Goal: Transaction & Acquisition: Purchase product/service

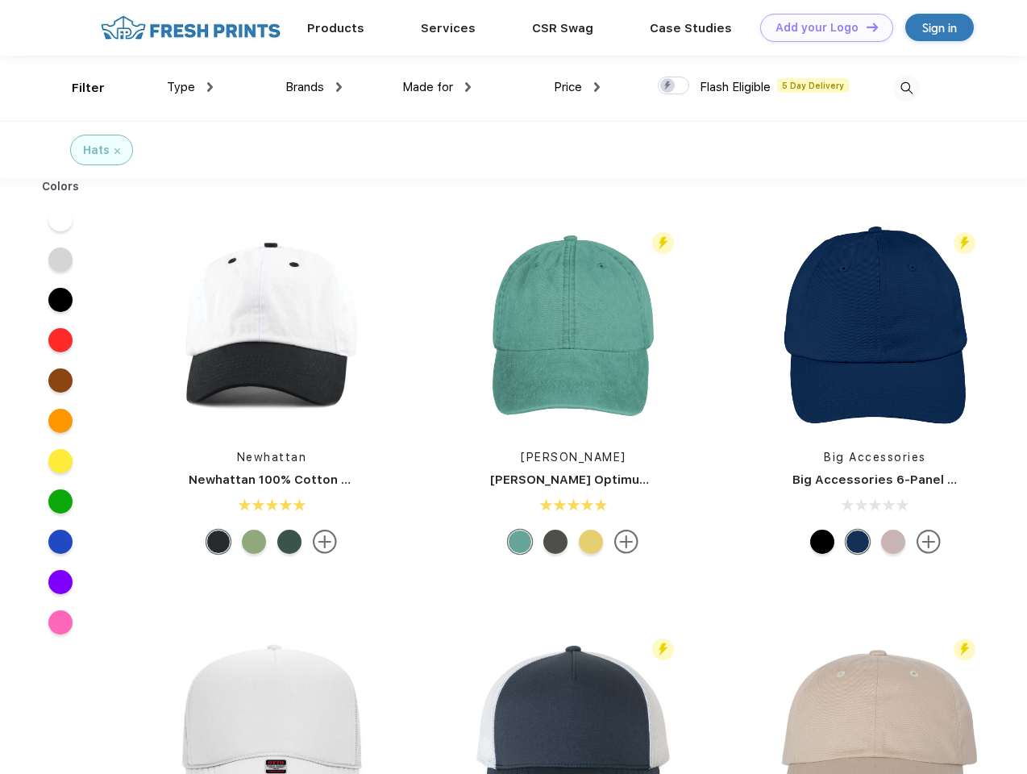
click at [820, 27] on link "Add your Logo Design Tool" at bounding box center [826, 28] width 133 height 28
click at [0, 0] on div "Design Tool" at bounding box center [0, 0] width 0 height 0
click at [865, 27] on link "Add your Logo Design Tool" at bounding box center [826, 28] width 133 height 28
click at [77, 88] on div "Filter" at bounding box center [88, 88] width 33 height 19
click at [190, 87] on span "Type" at bounding box center [181, 87] width 28 height 15
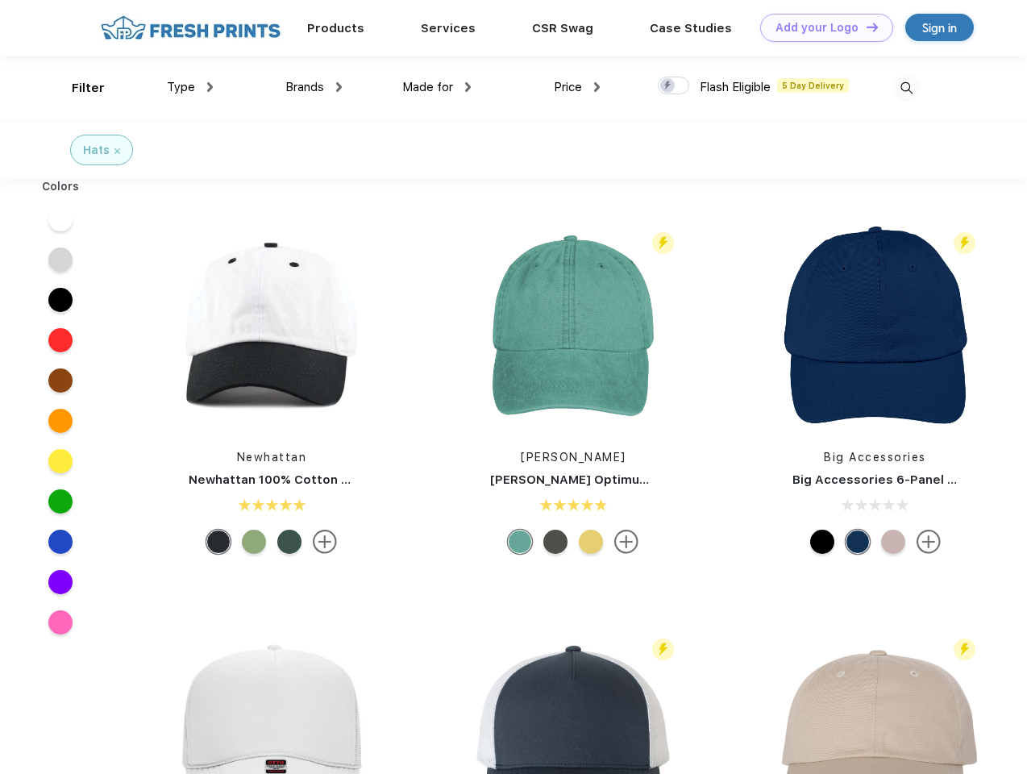
click at [314, 87] on span "Brands" at bounding box center [304, 87] width 39 height 15
click at [437, 87] on span "Made for" at bounding box center [427, 87] width 51 height 15
click at [577, 87] on span "Price" at bounding box center [568, 87] width 28 height 15
click at [674, 86] on div at bounding box center [673, 86] width 31 height 18
click at [668, 86] on input "checkbox" at bounding box center [663, 81] width 10 height 10
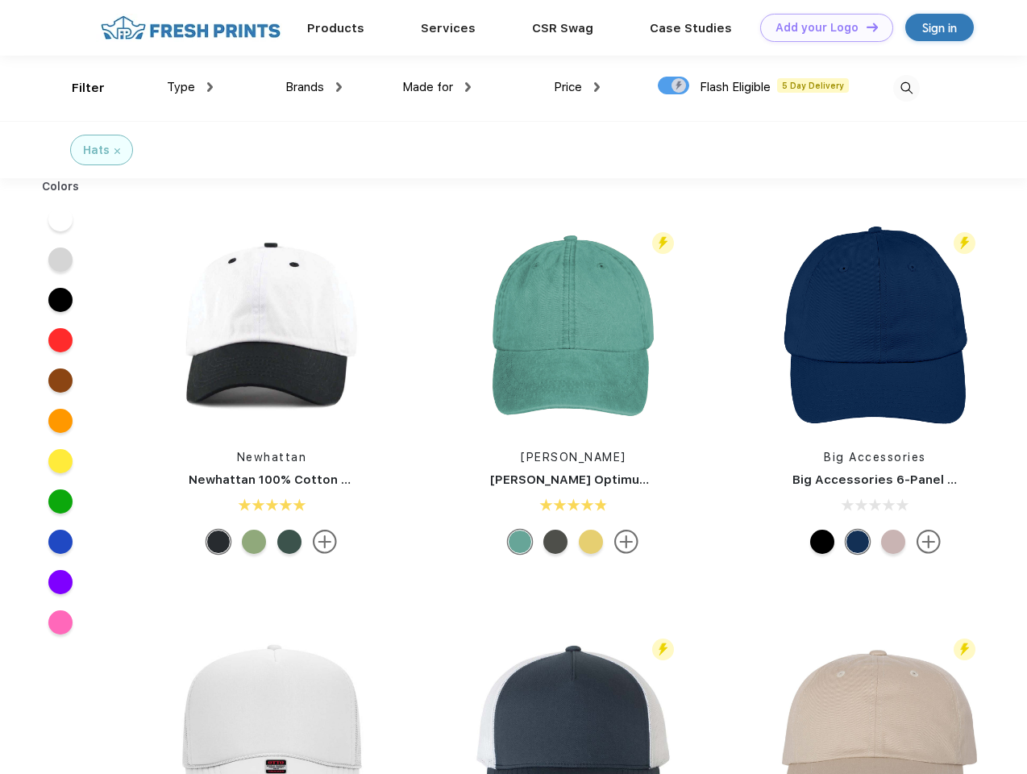
click at [906, 88] on img at bounding box center [906, 88] width 27 height 27
